Goal: Task Accomplishment & Management: Manage account settings

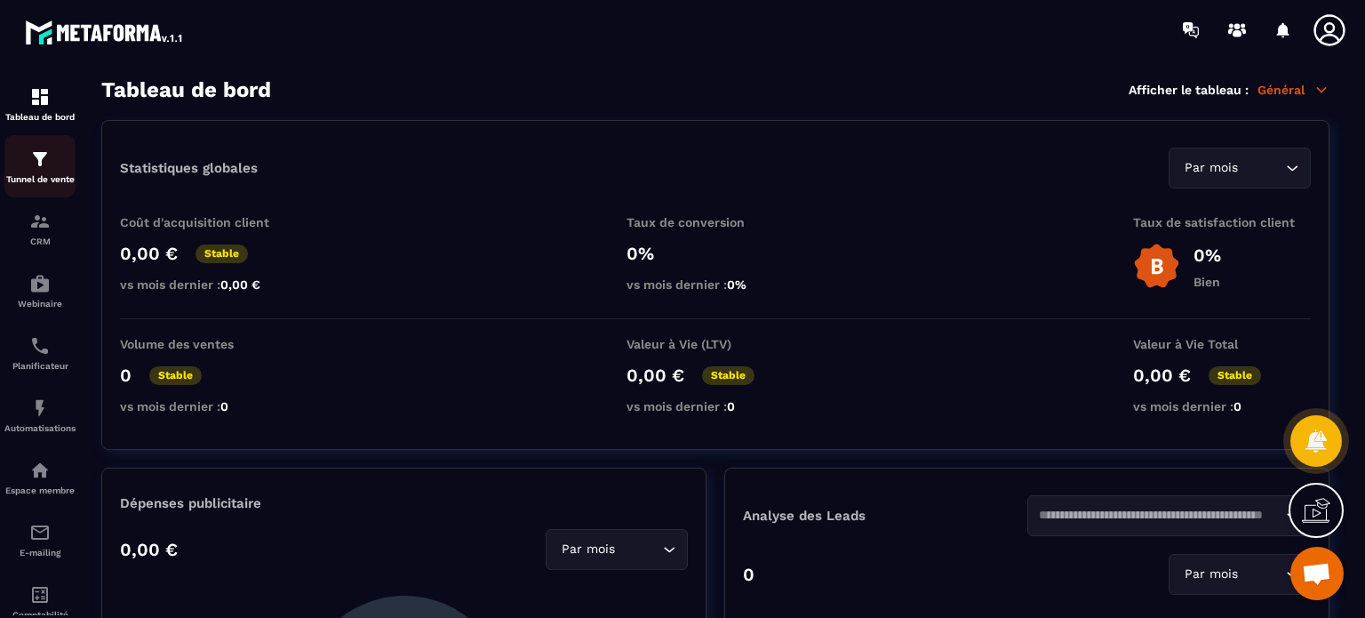
click at [30, 177] on p "Tunnel de vente" at bounding box center [39, 179] width 71 height 10
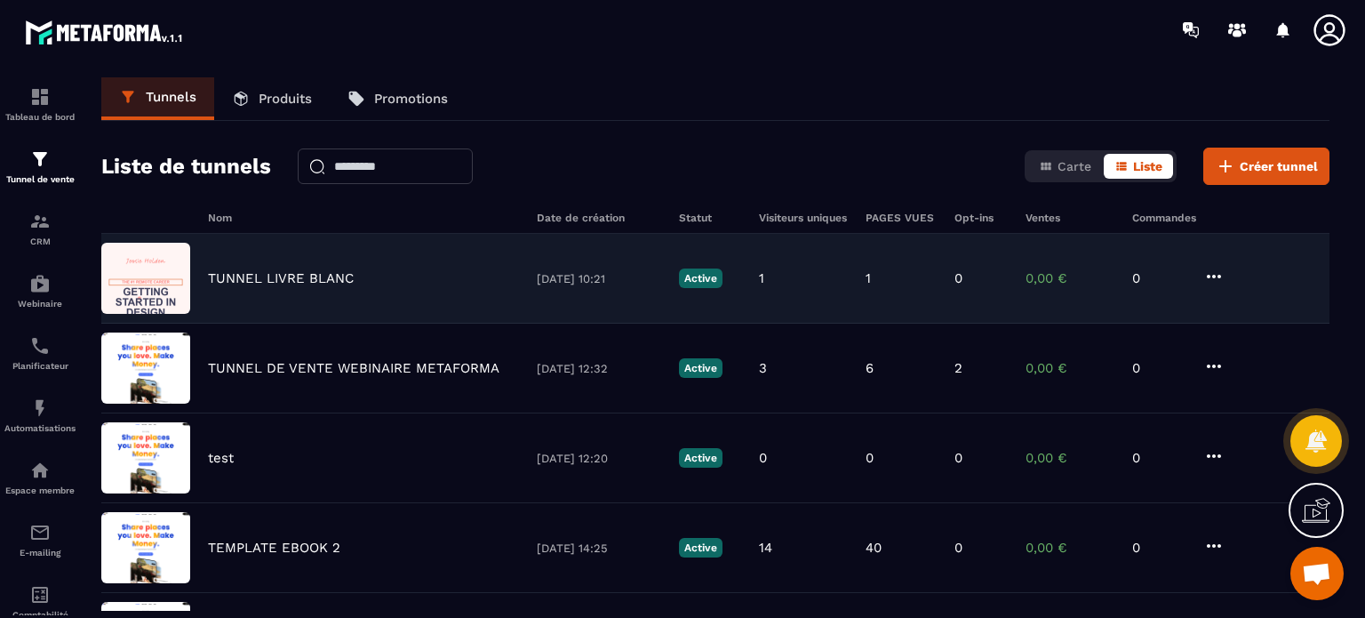
click at [309, 276] on p "TUNNEL LIVRE BLANC" at bounding box center [281, 278] width 146 height 16
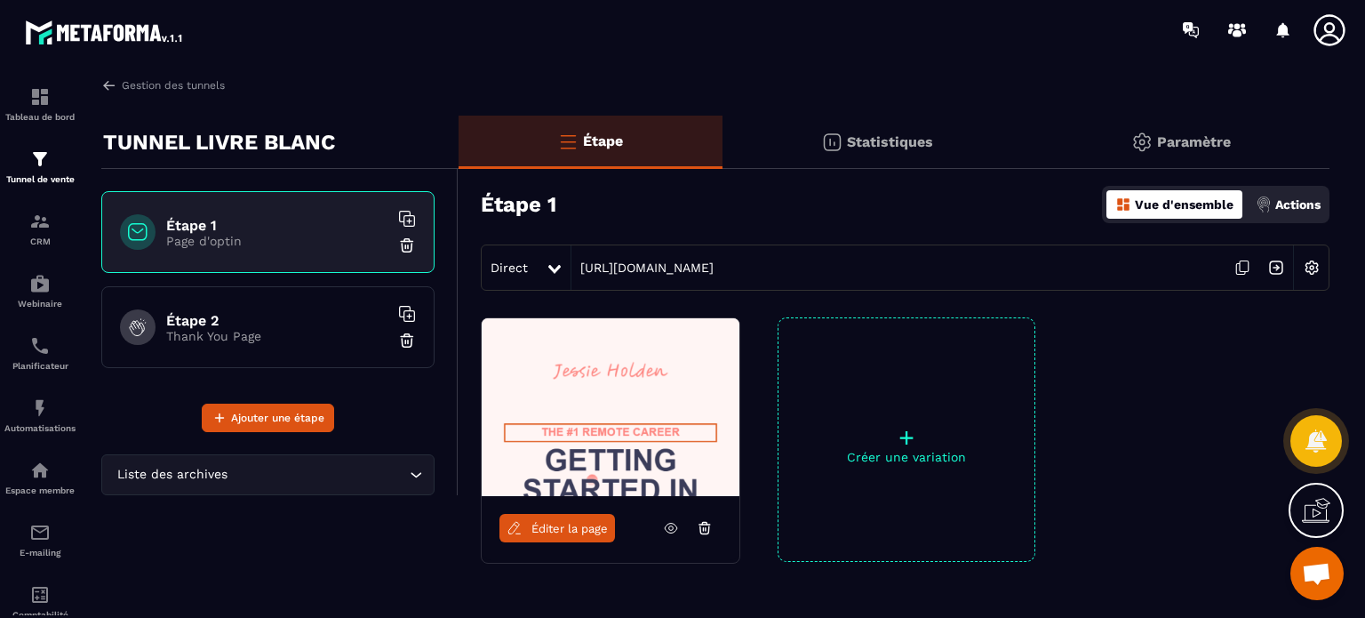
click at [1199, 138] on p "Paramètre" at bounding box center [1194, 141] width 74 height 17
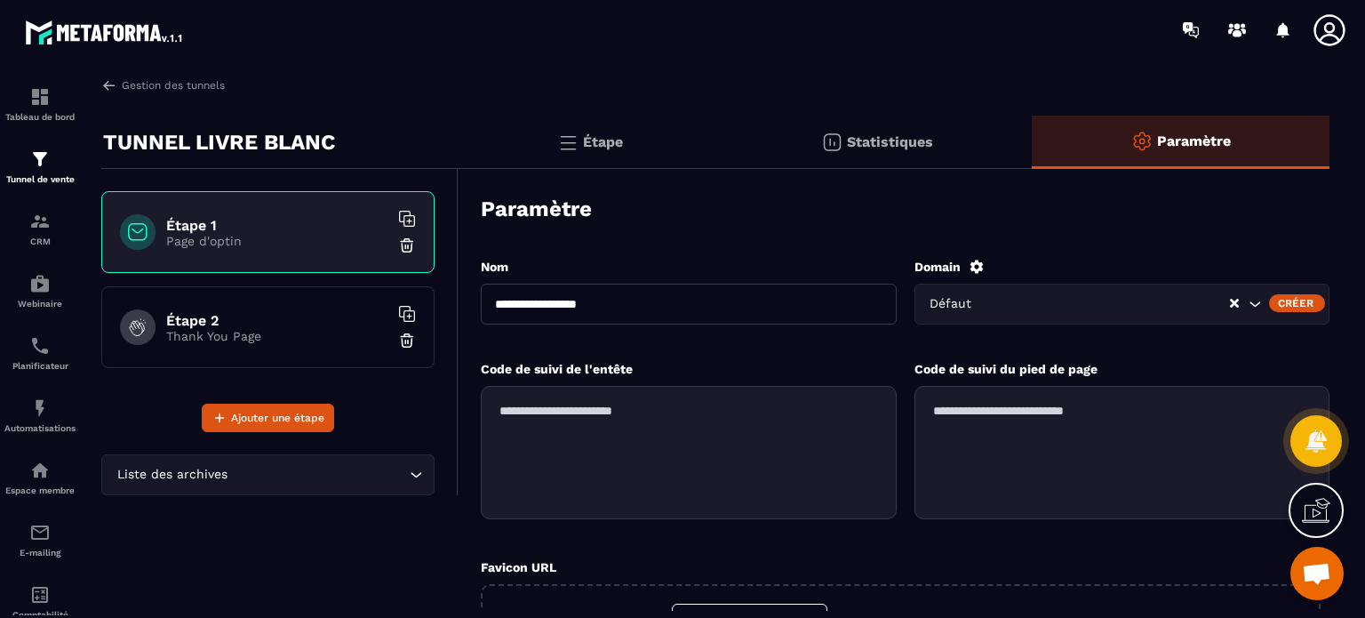
click at [1283, 366] on div "Code de suivi du pied de page" at bounding box center [1122, 368] width 416 height 17
click at [1287, 298] on div "Créer" at bounding box center [1297, 303] width 56 height 18
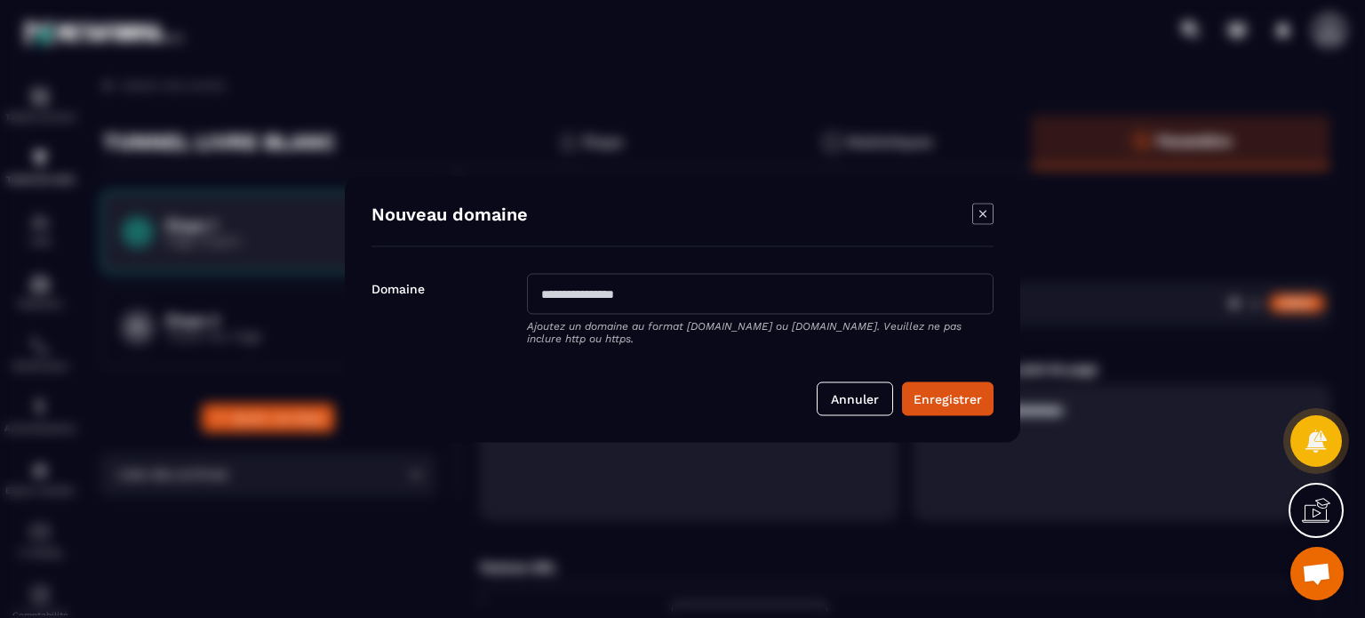
click at [985, 205] on icon "Modal window" at bounding box center [982, 213] width 21 height 21
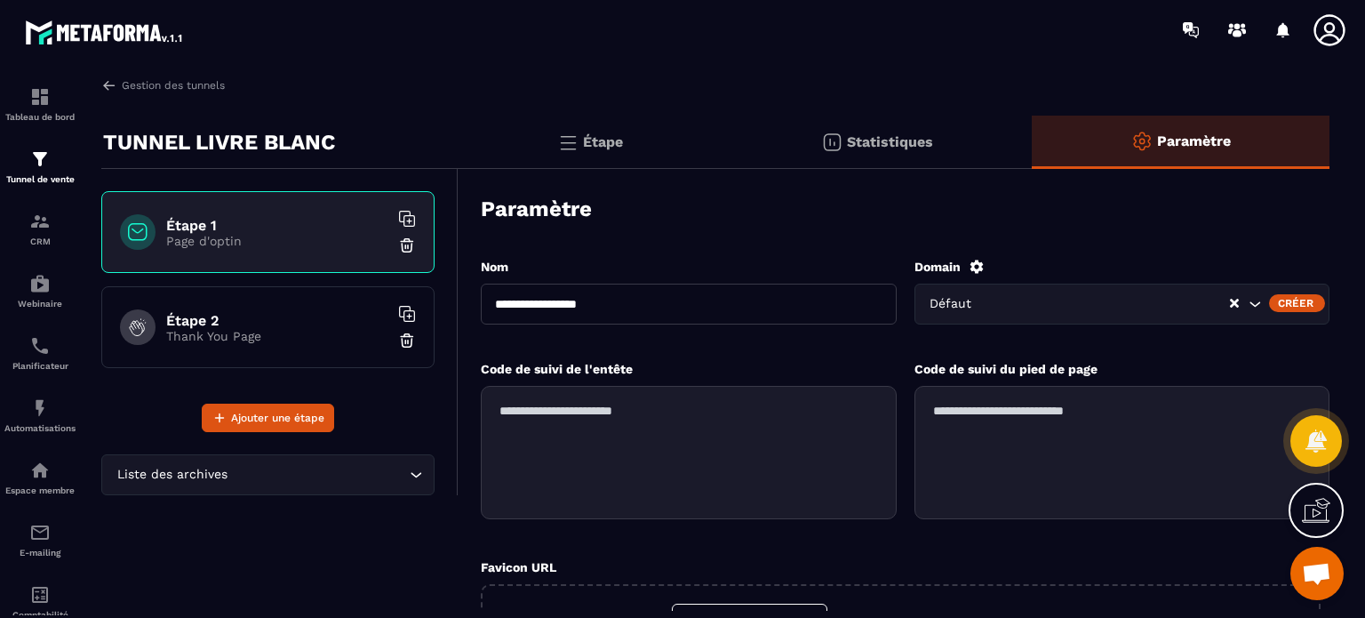
click at [863, 554] on div "Code de suivi de l'entête Code de suivi du pied de page" at bounding box center [905, 459] width 849 height 198
click at [1326, 40] on icon at bounding box center [1330, 30] width 36 height 36
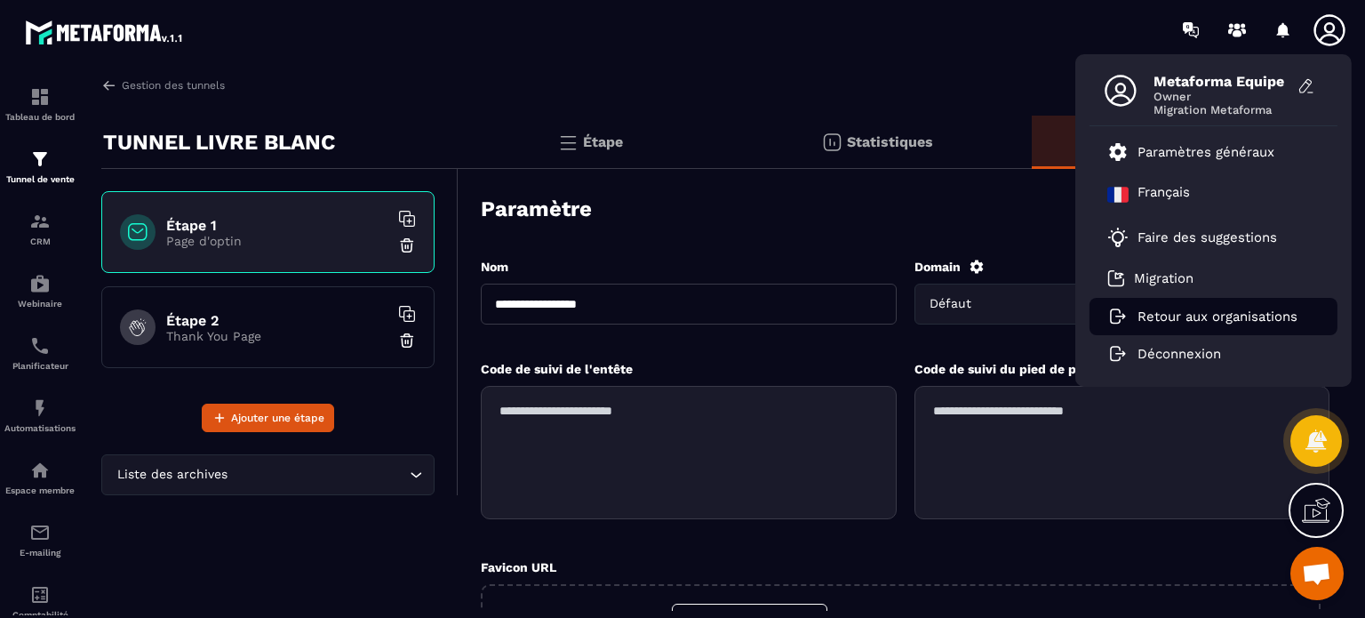
click at [1201, 312] on p "Retour aux organisations" at bounding box center [1217, 316] width 160 height 16
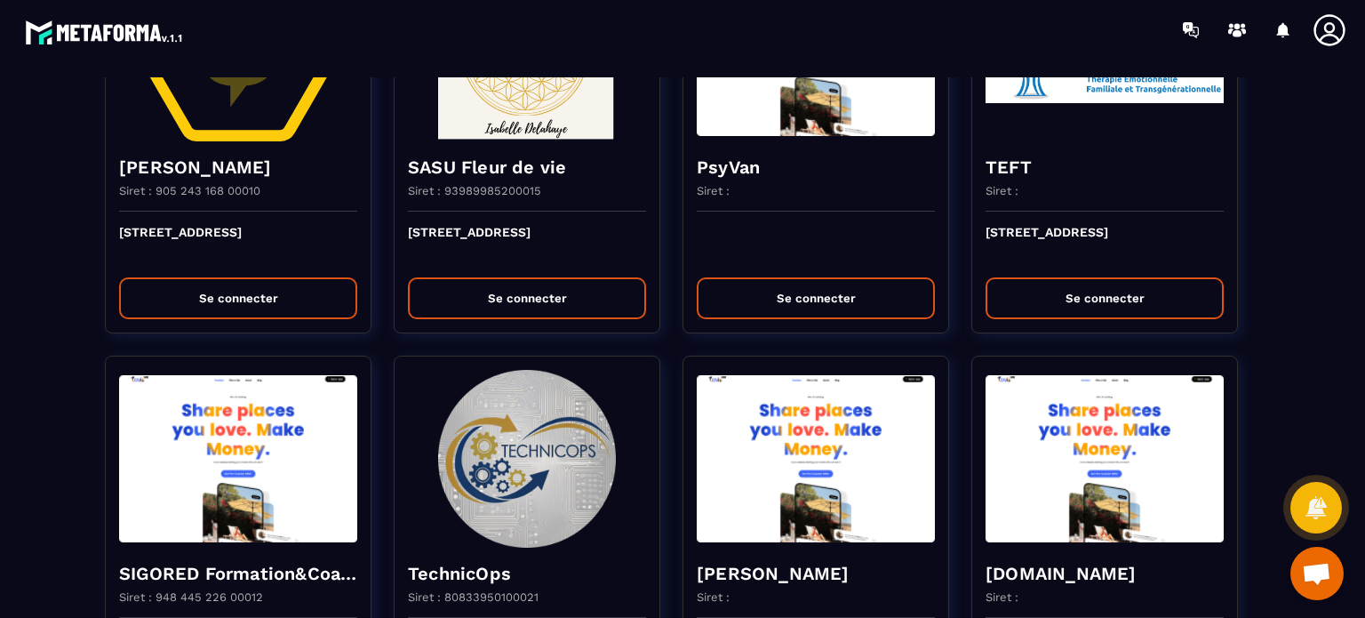
scroll to position [3377, 0]
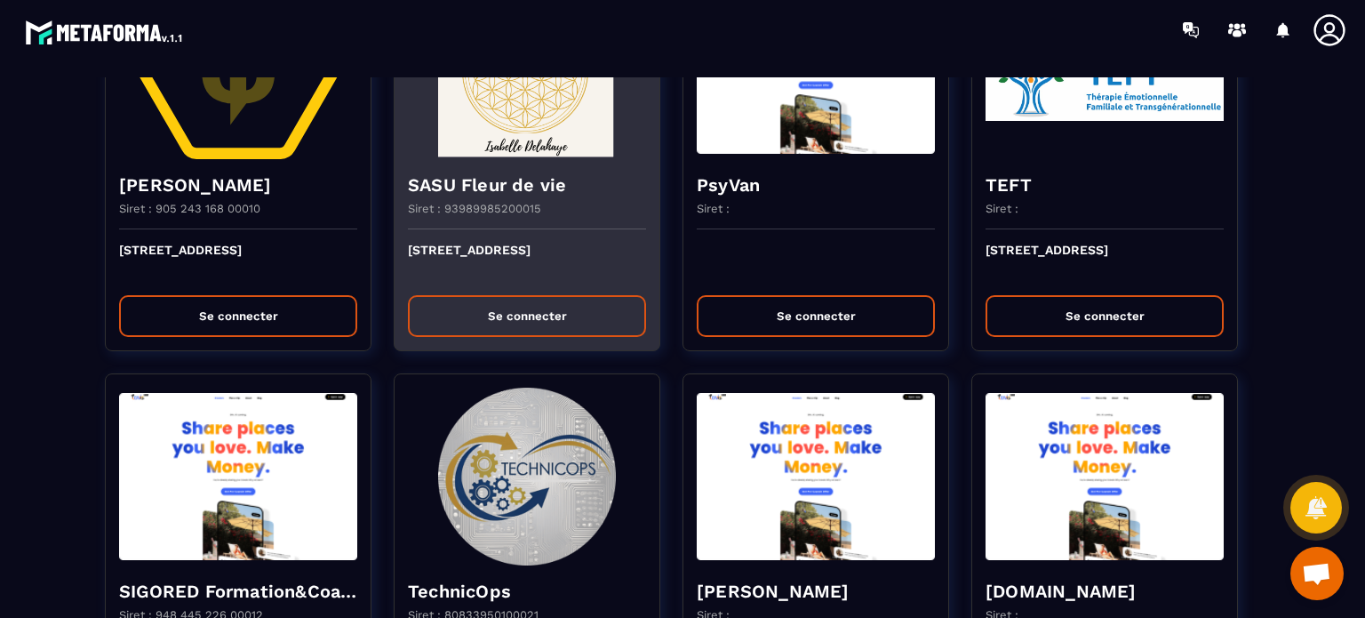
click at [627, 210] on div "Siret : 93989985200015" at bounding box center [527, 216] width 238 height 28
